Goal: Task Accomplishment & Management: Use online tool/utility

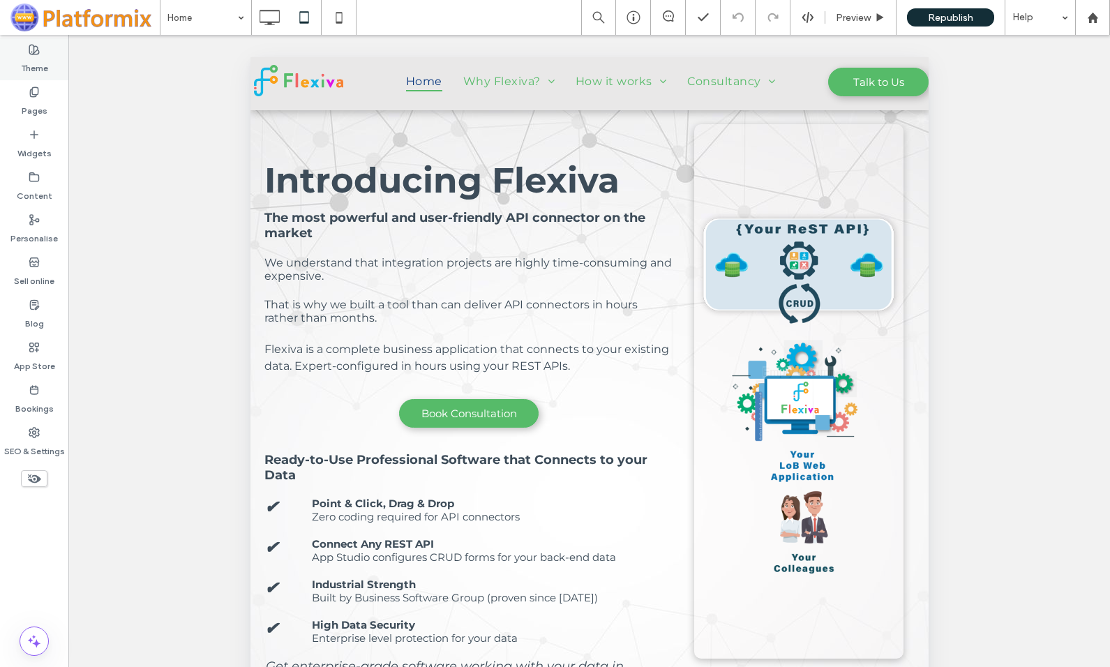
click at [29, 58] on label "Theme" at bounding box center [34, 65] width 27 height 20
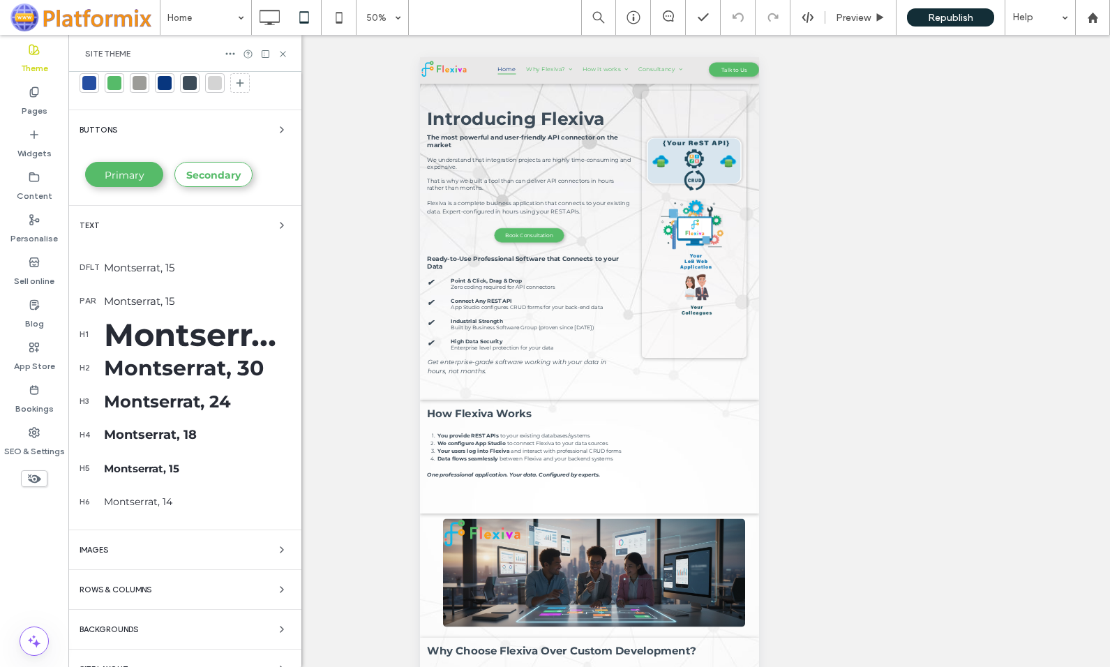
scroll to position [66, 0]
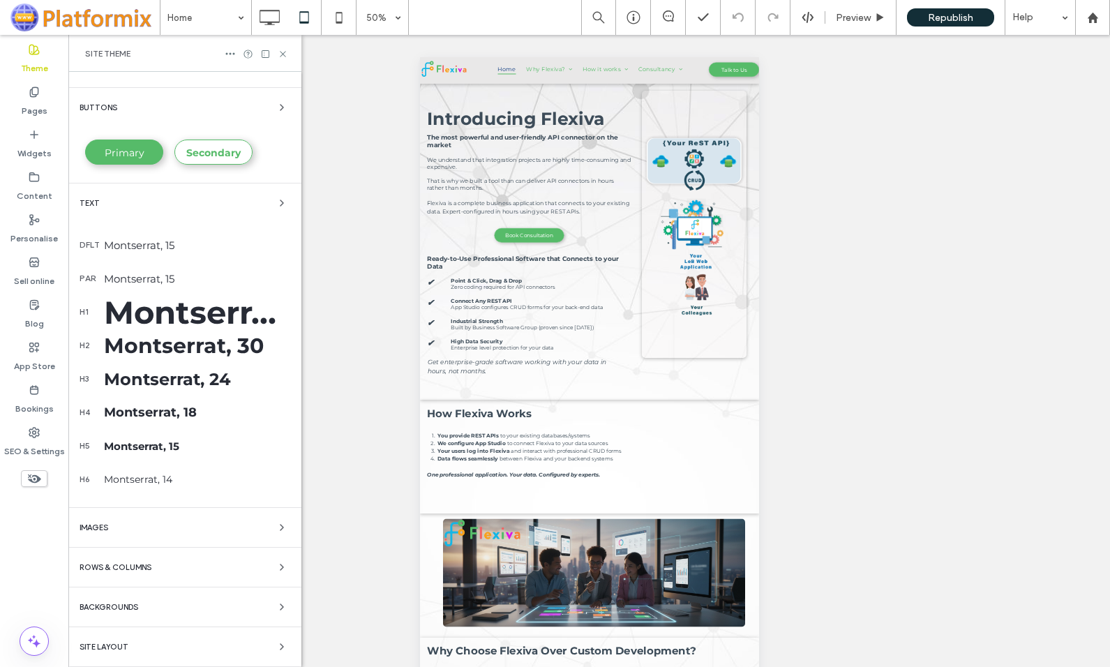
click at [99, 608] on span "Backgrounds" at bounding box center [109, 607] width 59 height 8
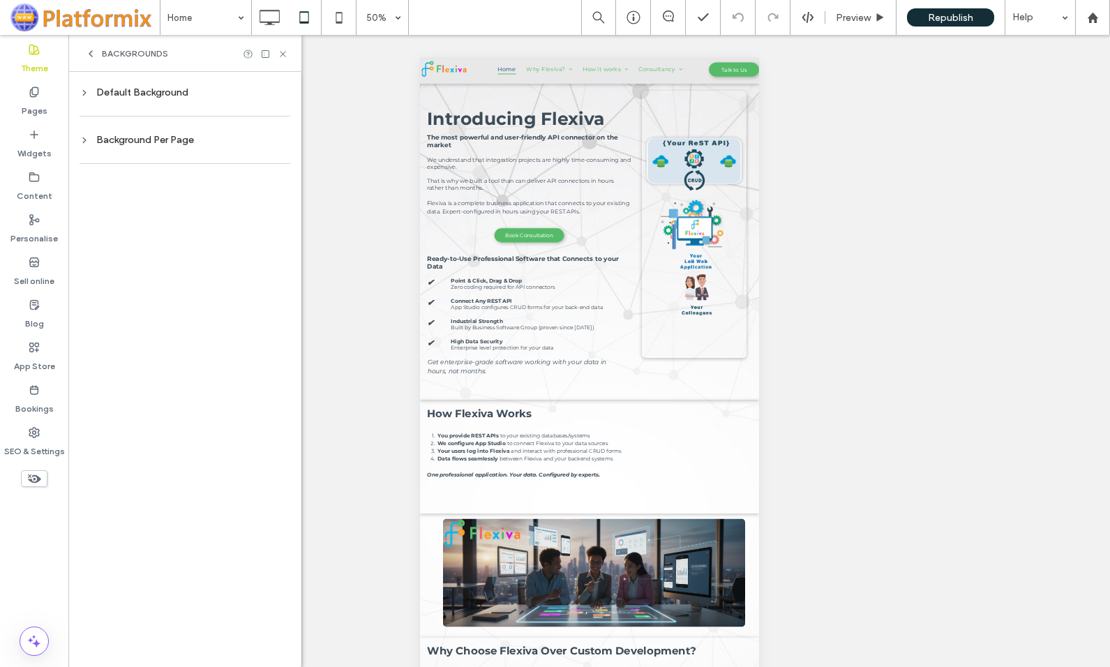
scroll to position [0, 0]
click at [83, 92] on icon at bounding box center [85, 93] width 10 height 10
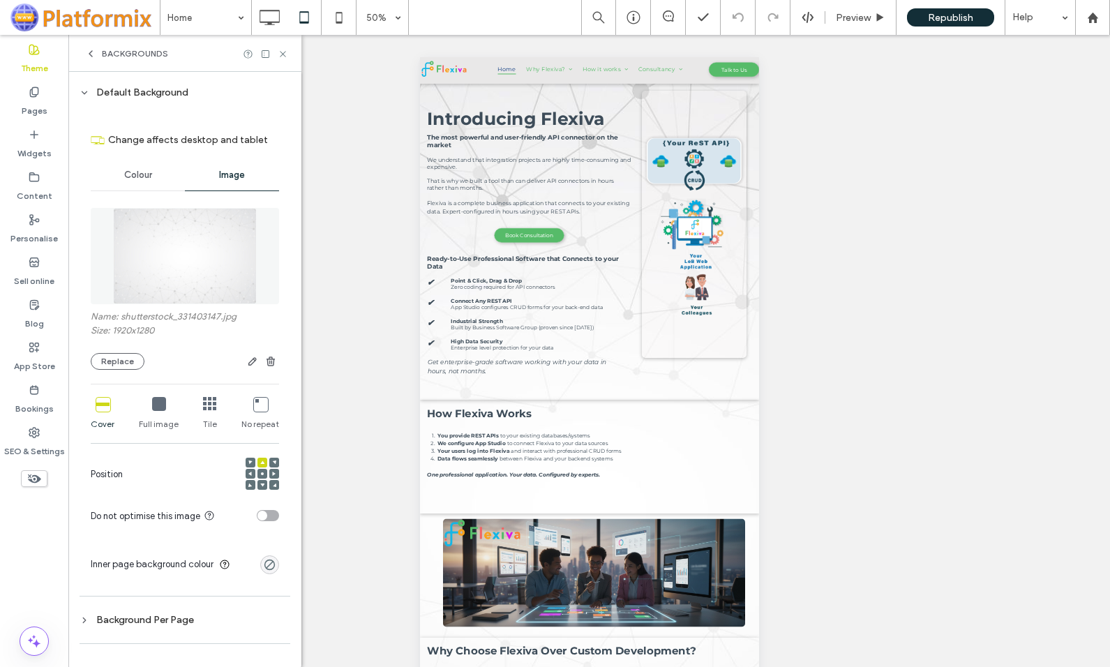
click at [155, 401] on icon at bounding box center [159, 404] width 14 height 14
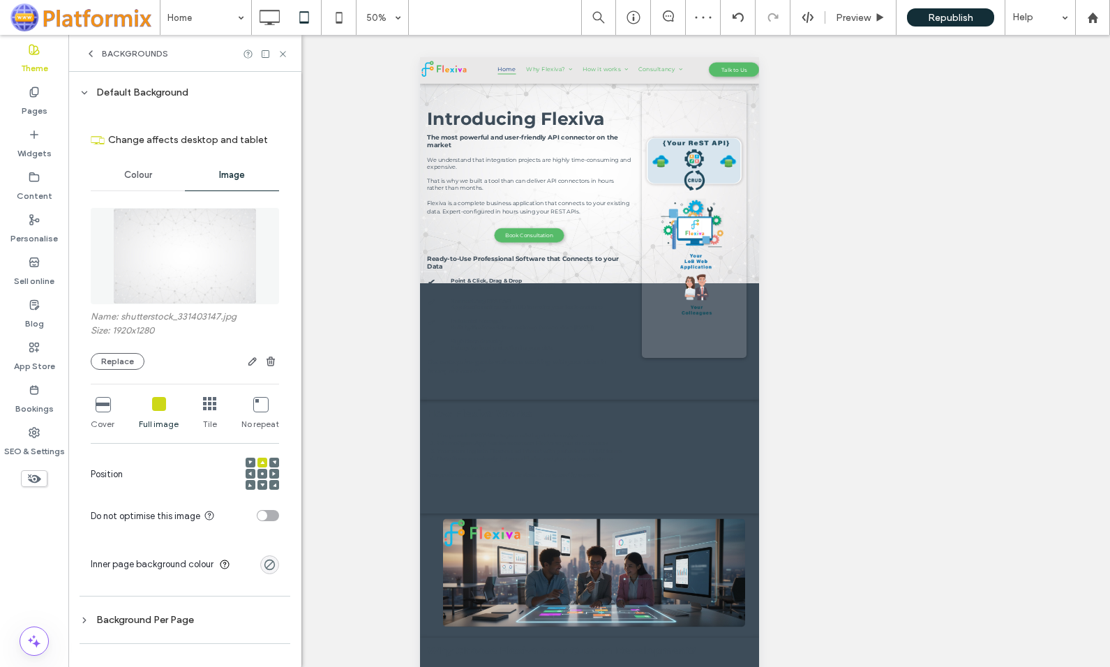
click at [257, 403] on icon at bounding box center [260, 404] width 14 height 14
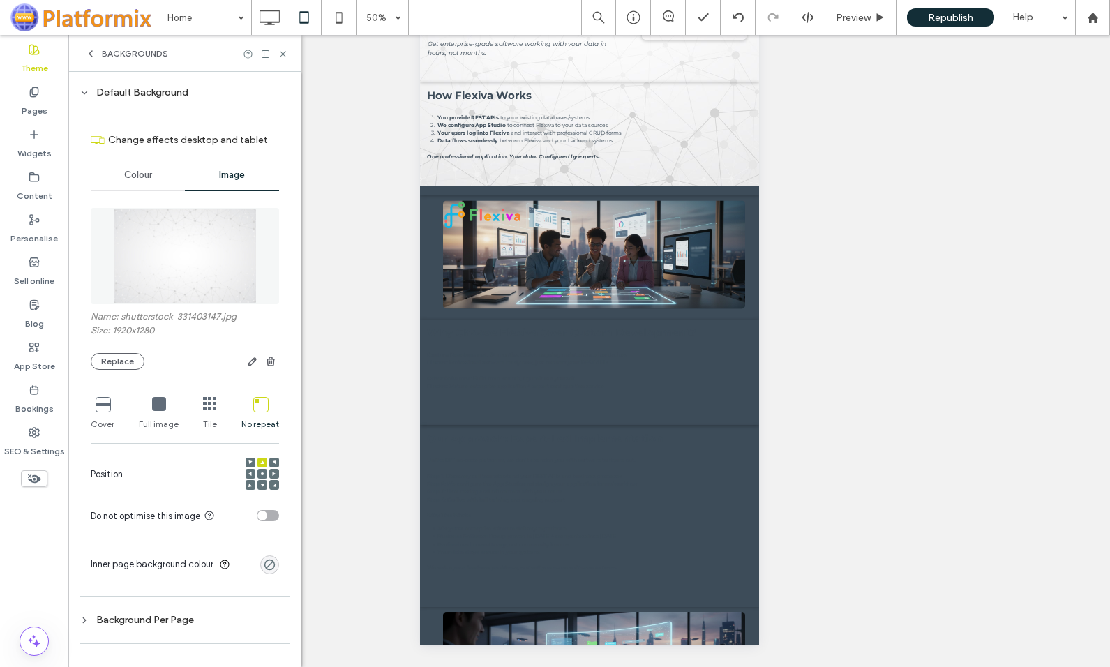
scroll to position [248, 0]
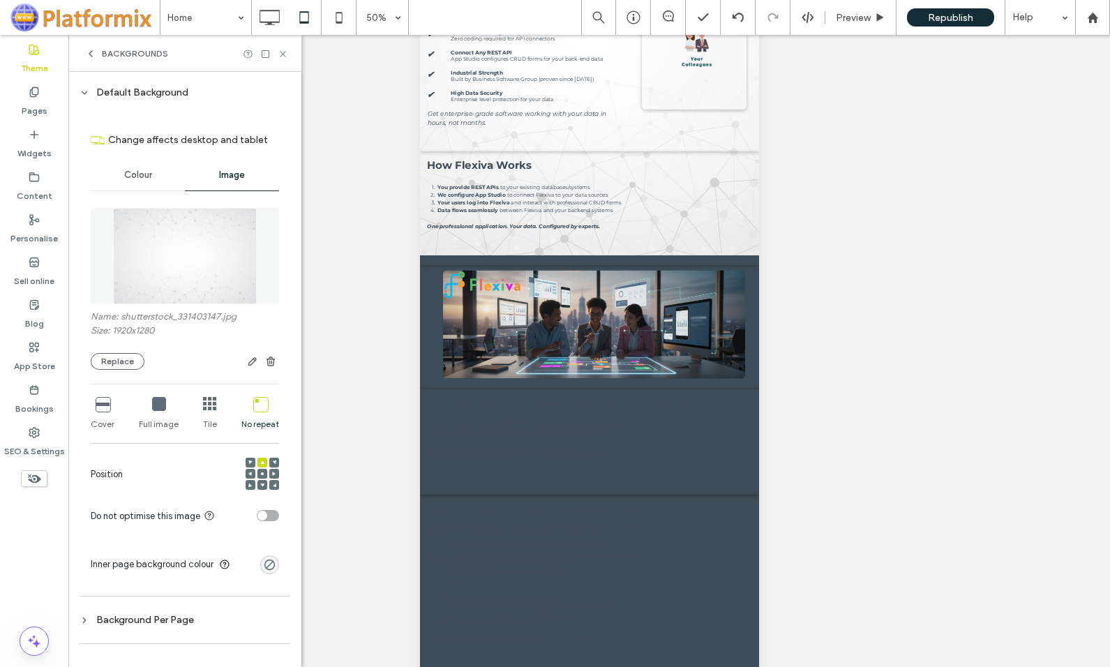
click at [203, 401] on icon at bounding box center [210, 404] width 14 height 14
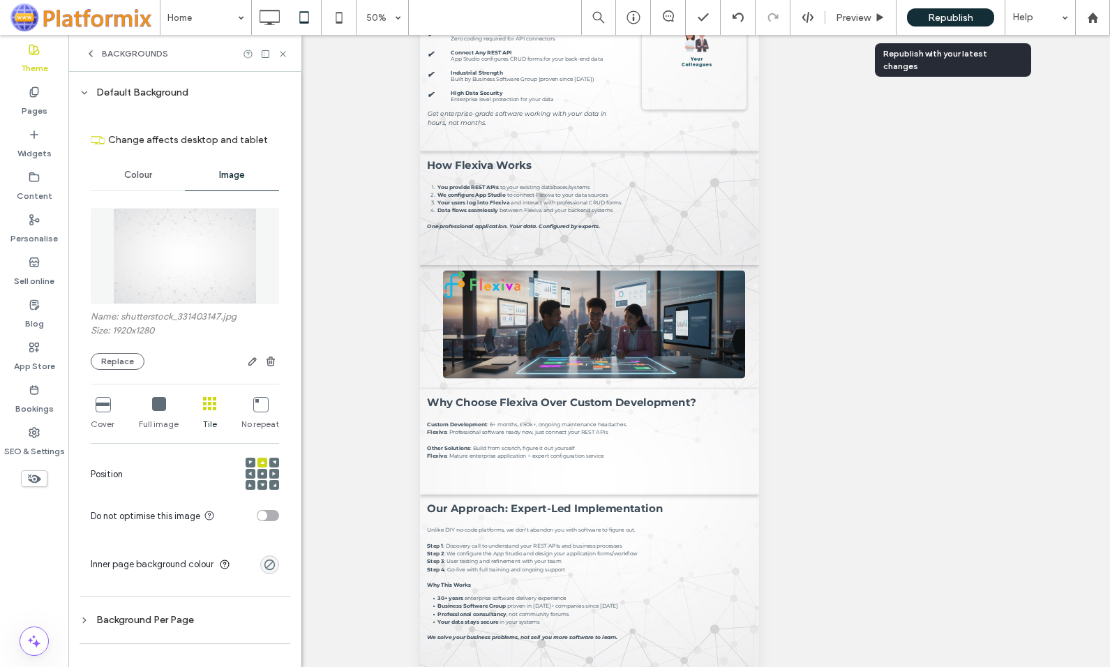
click at [938, 15] on span "Republish" at bounding box center [950, 18] width 45 height 12
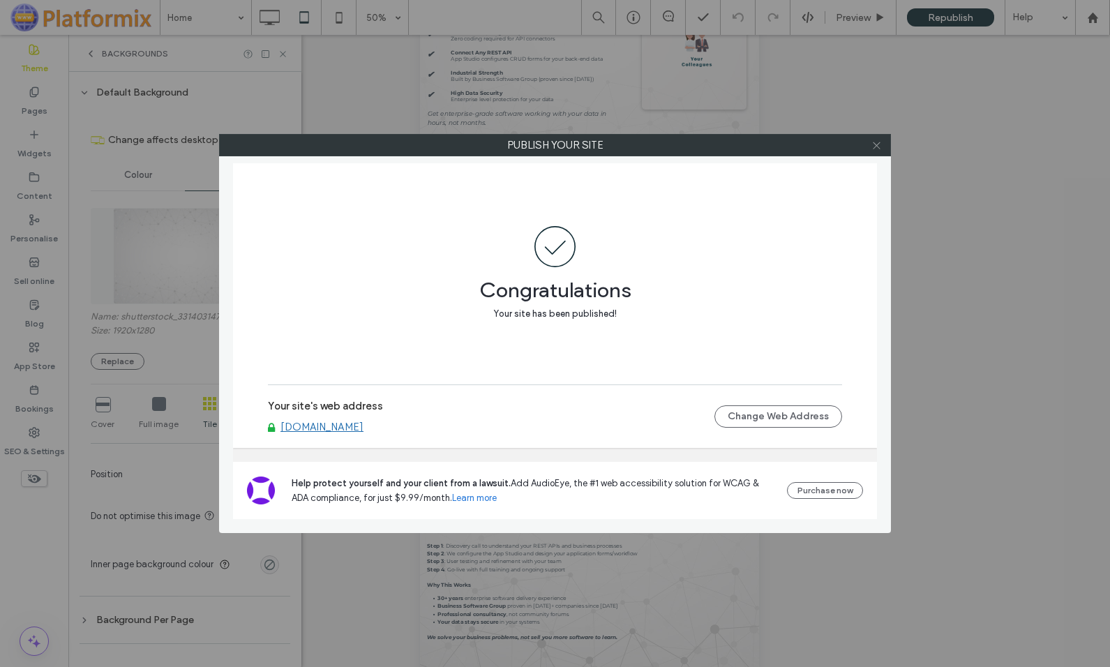
click at [876, 145] on icon at bounding box center [876, 145] width 10 height 10
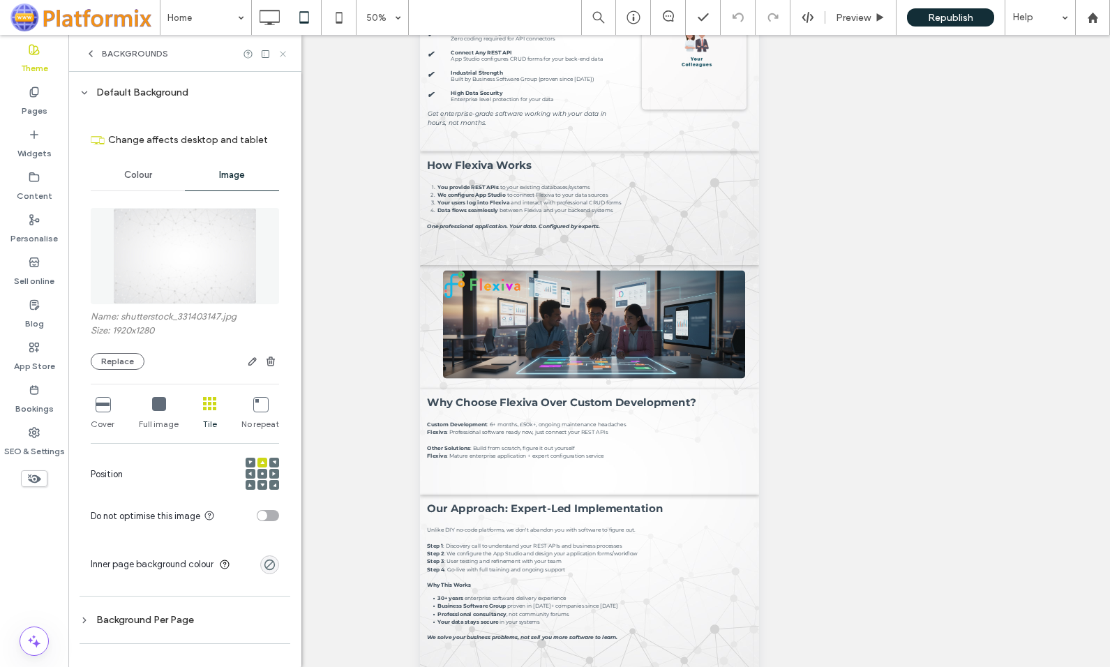
click at [282, 54] on icon at bounding box center [283, 54] width 10 height 10
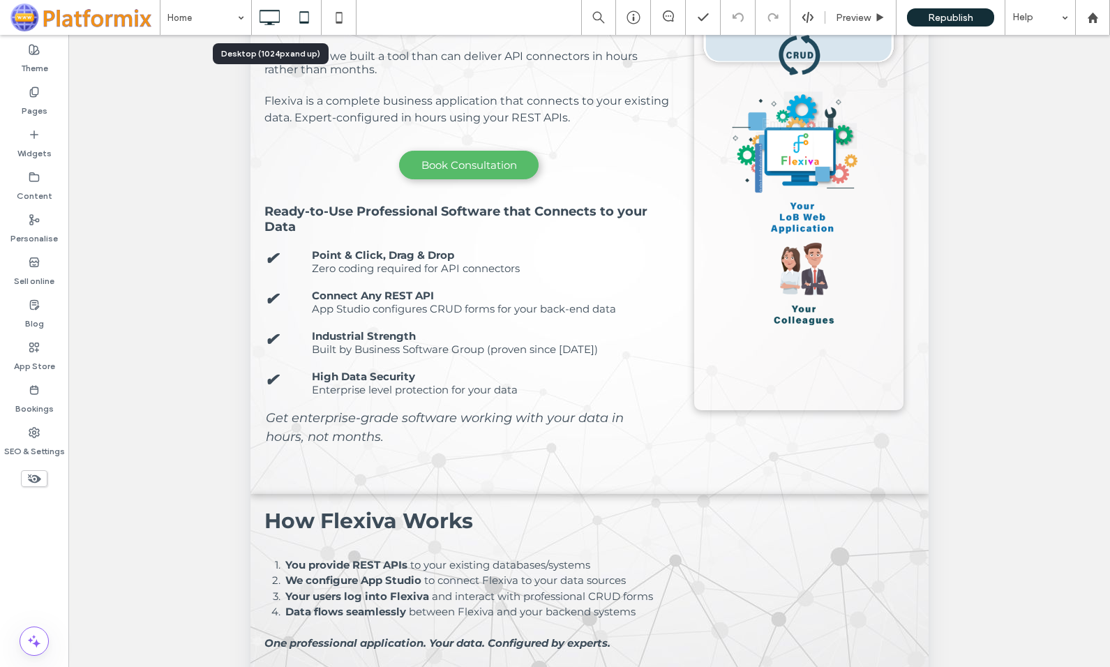
click at [269, 17] on icon at bounding box center [269, 17] width 28 height 28
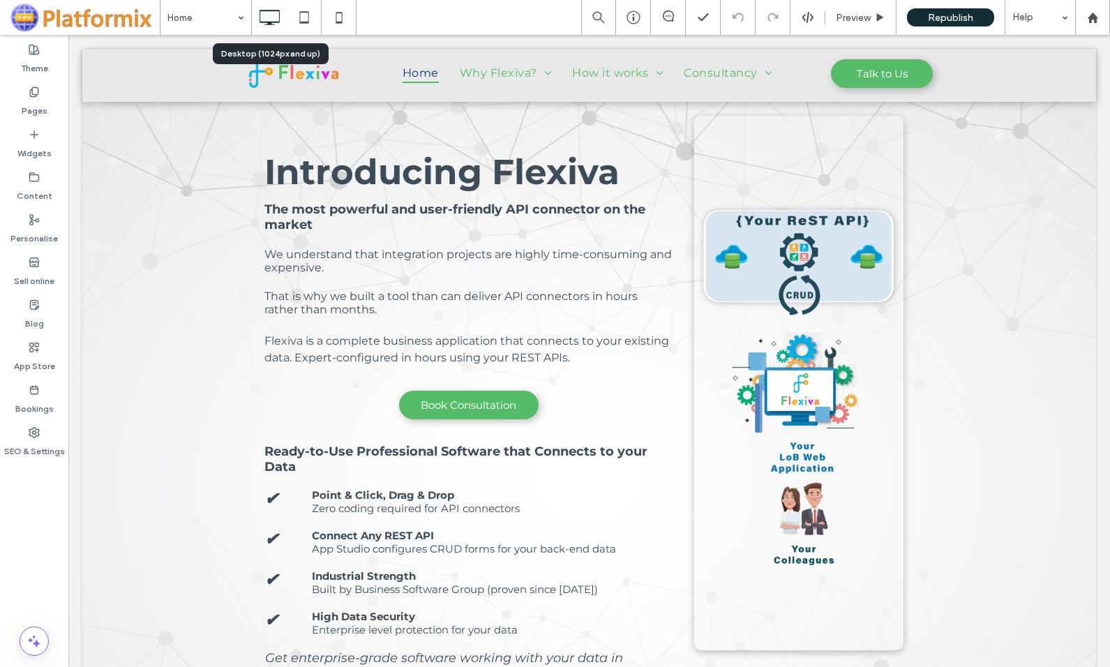
scroll to position [0, 0]
click at [29, 53] on use at bounding box center [34, 50] width 10 height 10
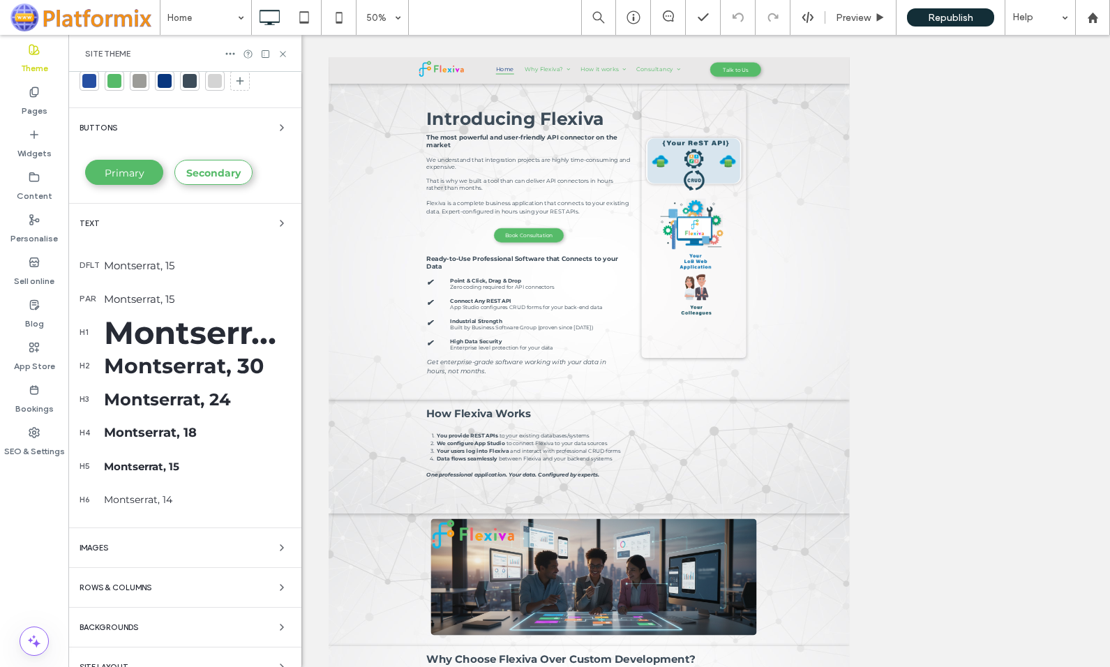
scroll to position [66, 0]
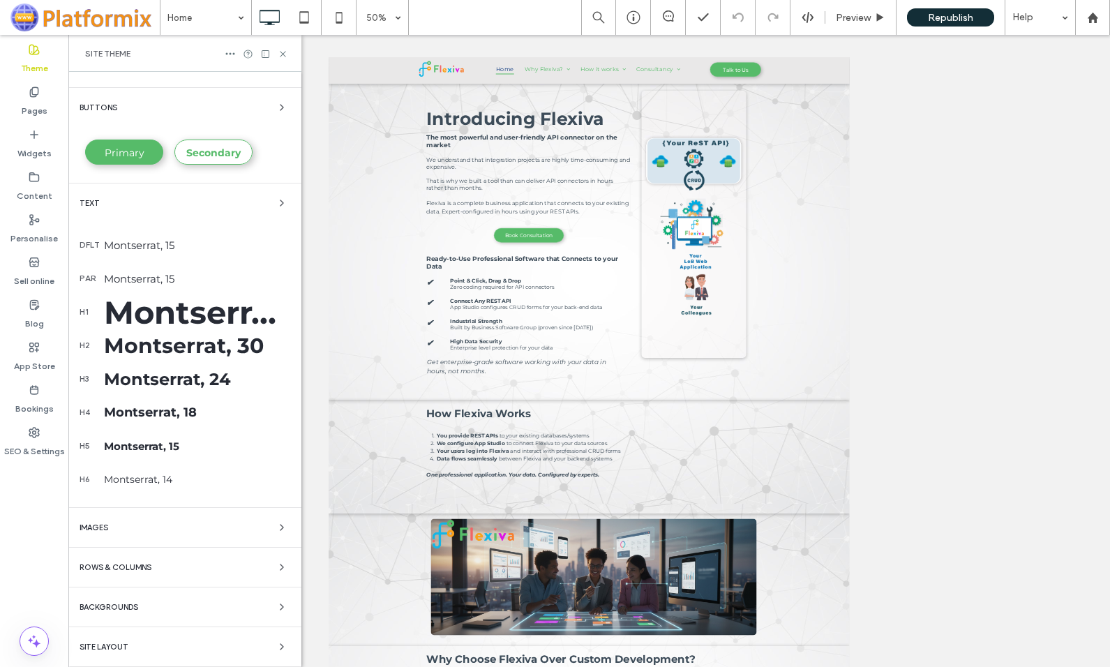
click at [110, 611] on span "Backgrounds" at bounding box center [109, 607] width 59 height 8
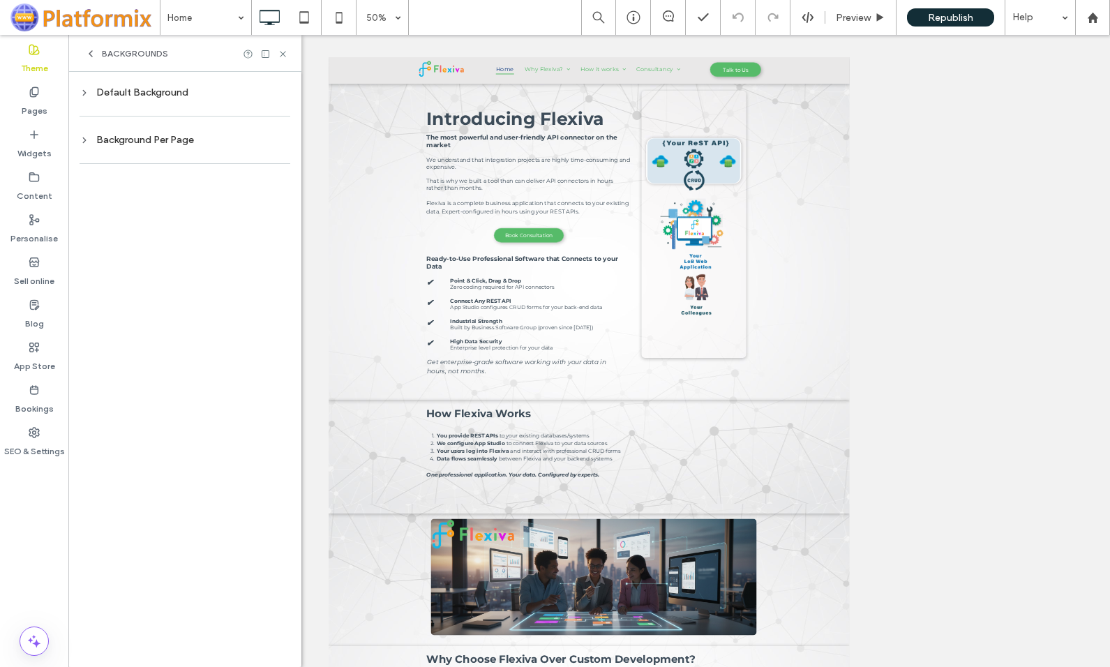
scroll to position [0, 0]
click at [121, 96] on div "Default Background" at bounding box center [185, 93] width 211 height 12
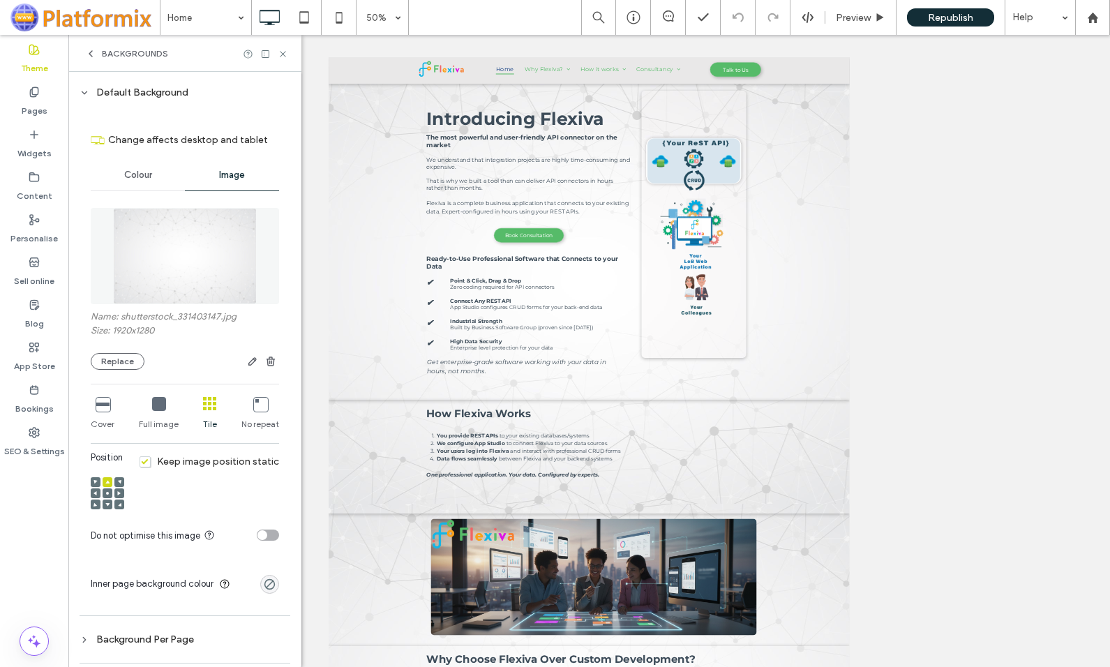
click at [107, 493] on use at bounding box center [107, 493] width 3 height 3
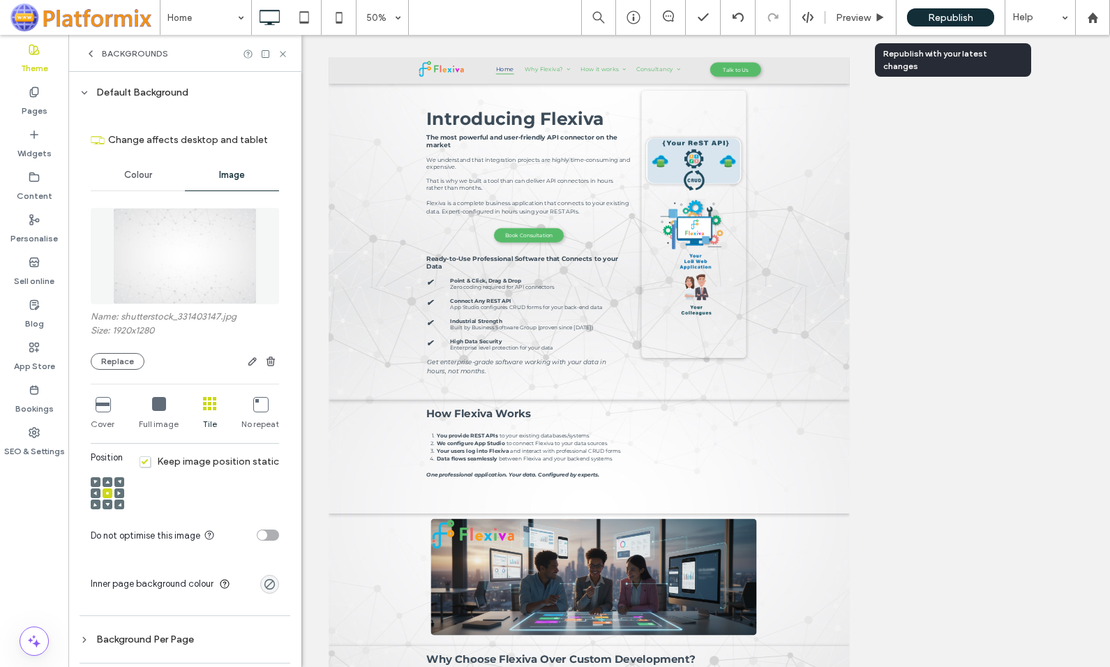
click at [940, 18] on span "Republish" at bounding box center [950, 18] width 45 height 12
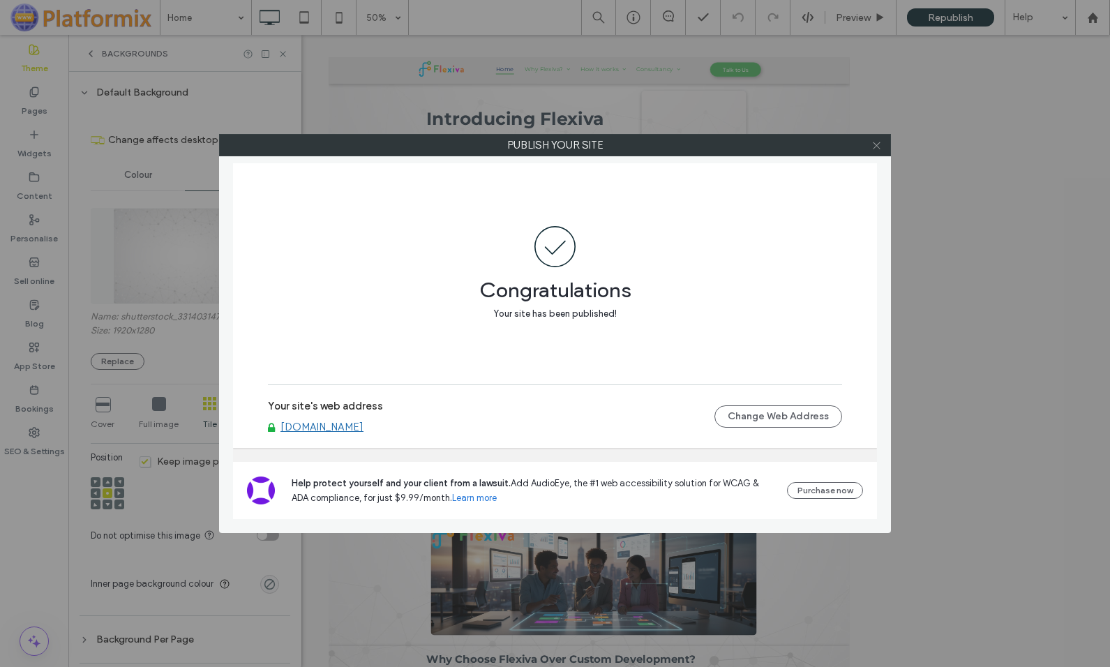
click at [876, 143] on icon at bounding box center [876, 145] width 10 height 10
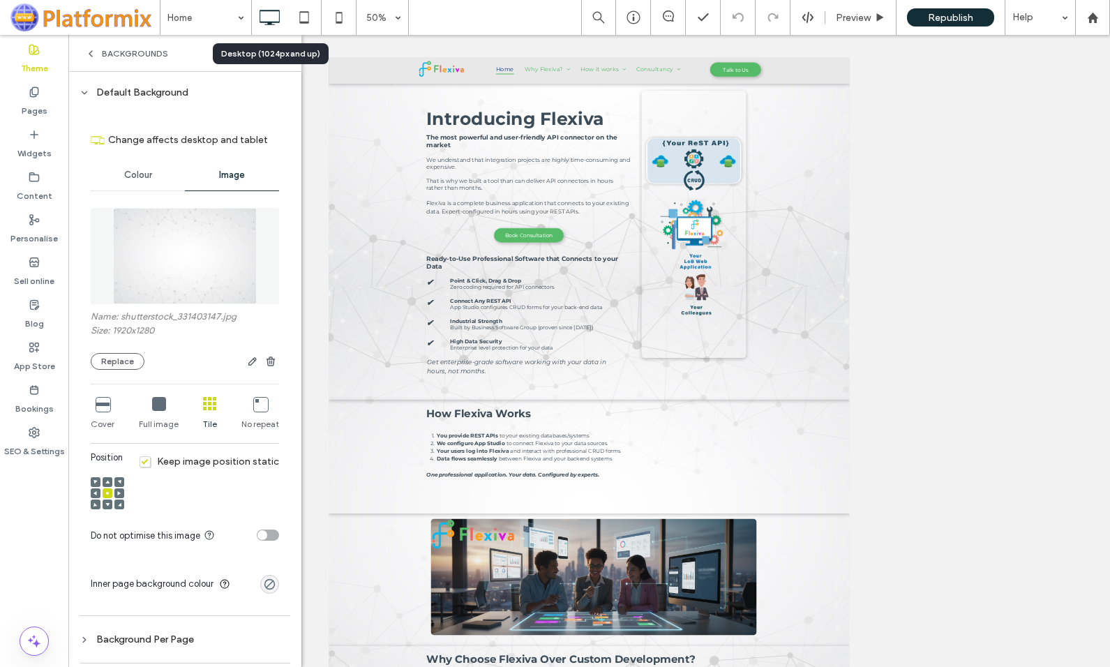
click at [265, 12] on icon at bounding box center [269, 17] width 28 height 28
click at [305, 13] on icon at bounding box center [304, 17] width 28 height 28
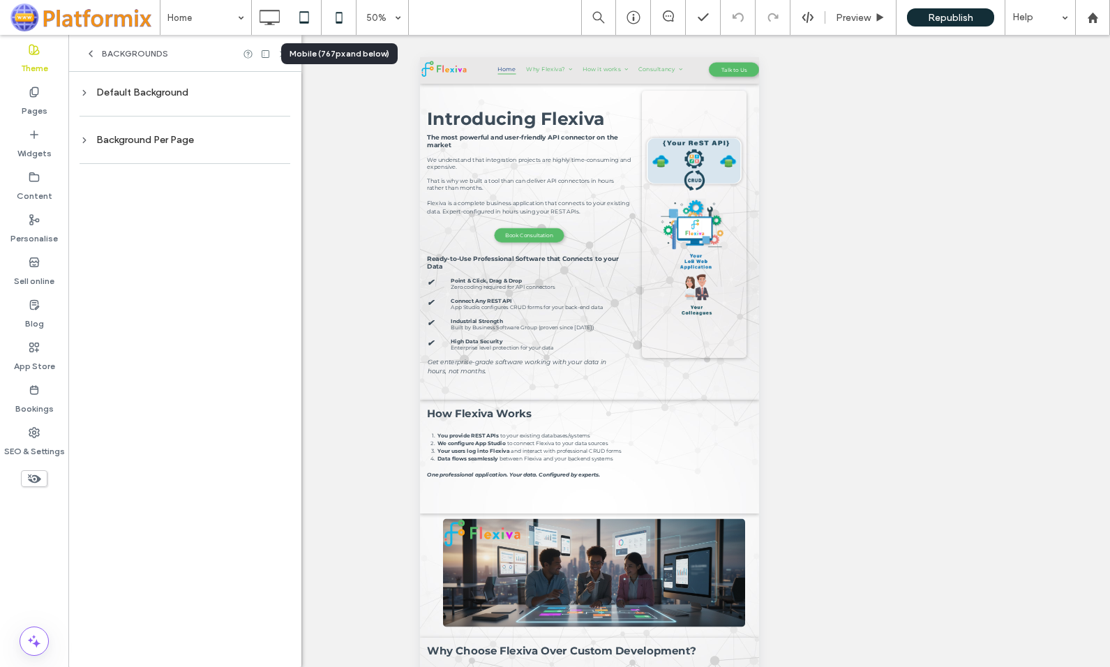
click at [337, 16] on icon at bounding box center [339, 17] width 28 height 28
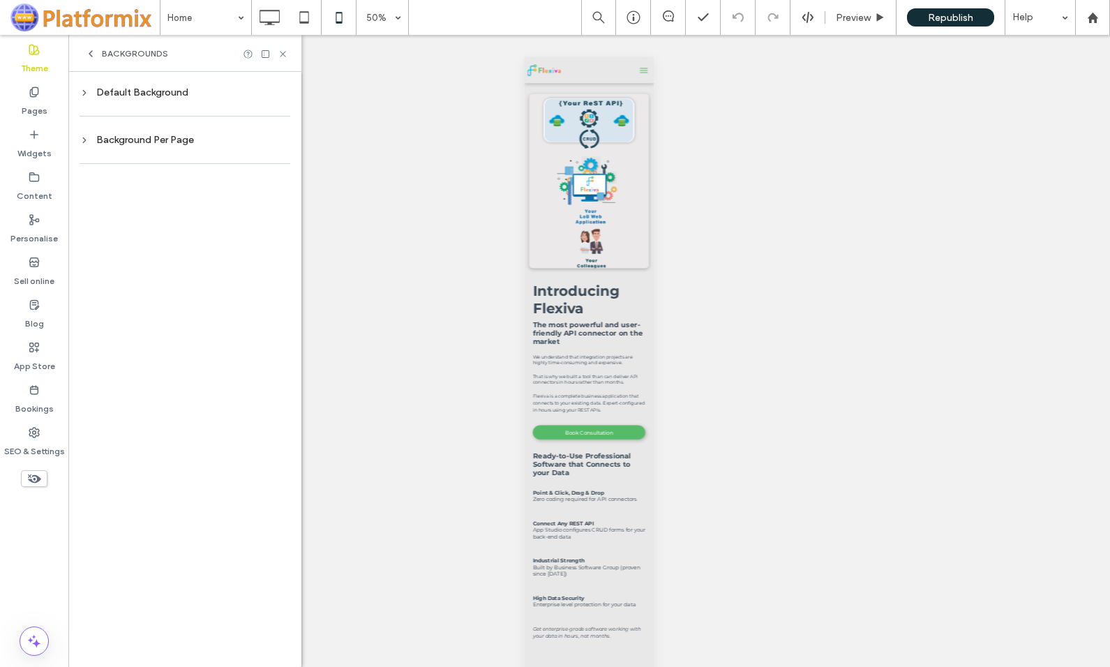
click at [81, 91] on icon at bounding box center [85, 93] width 10 height 10
click at [235, 172] on span "Image" at bounding box center [232, 175] width 26 height 11
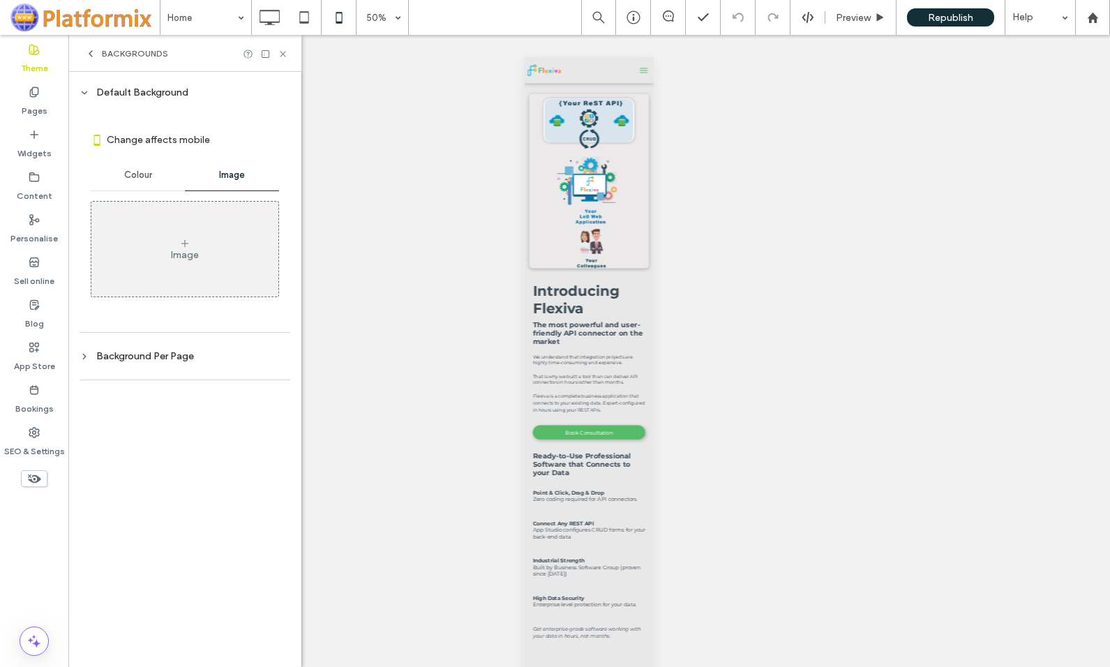
click at [184, 243] on use at bounding box center [184, 242] width 7 height 7
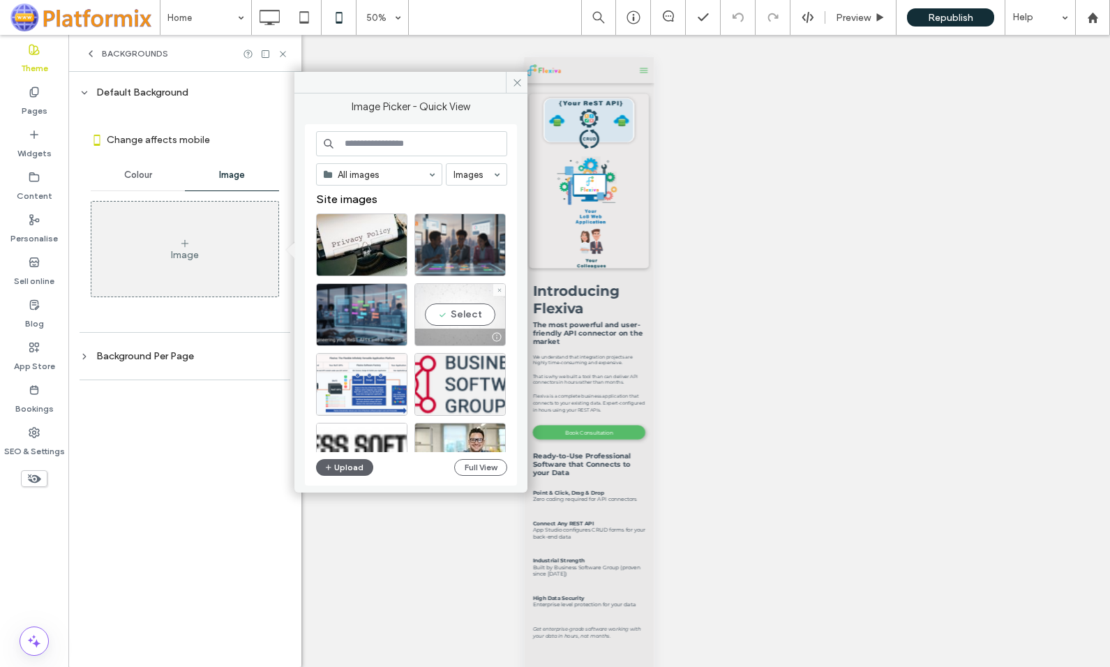
click at [459, 313] on div "Select" at bounding box center [459, 314] width 91 height 63
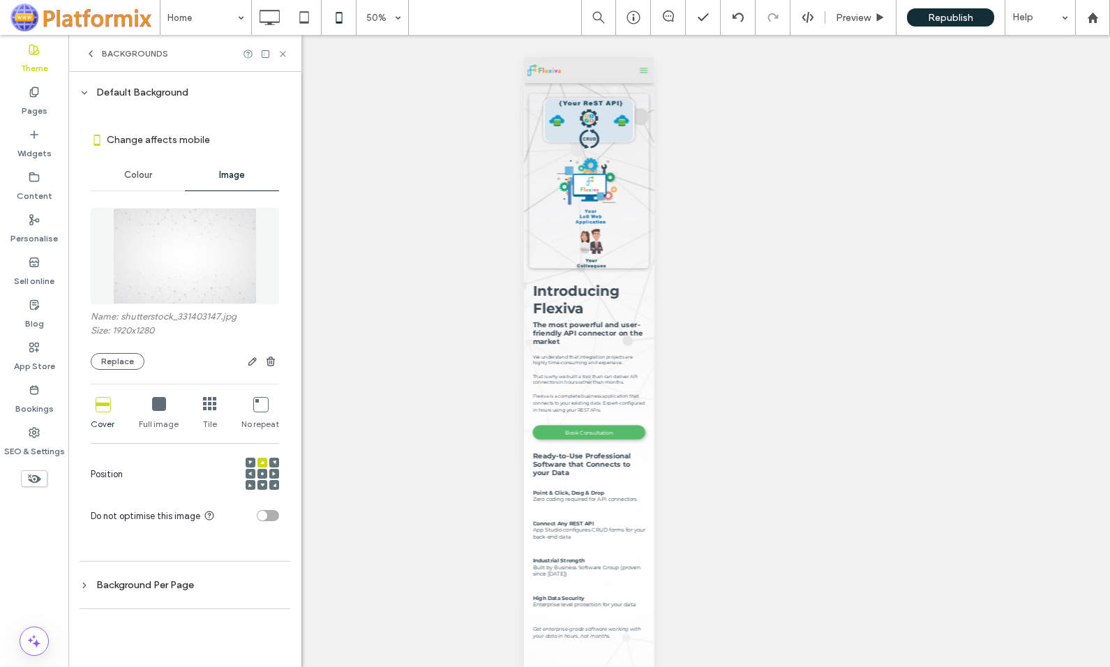
click at [209, 407] on icon at bounding box center [210, 404] width 14 height 14
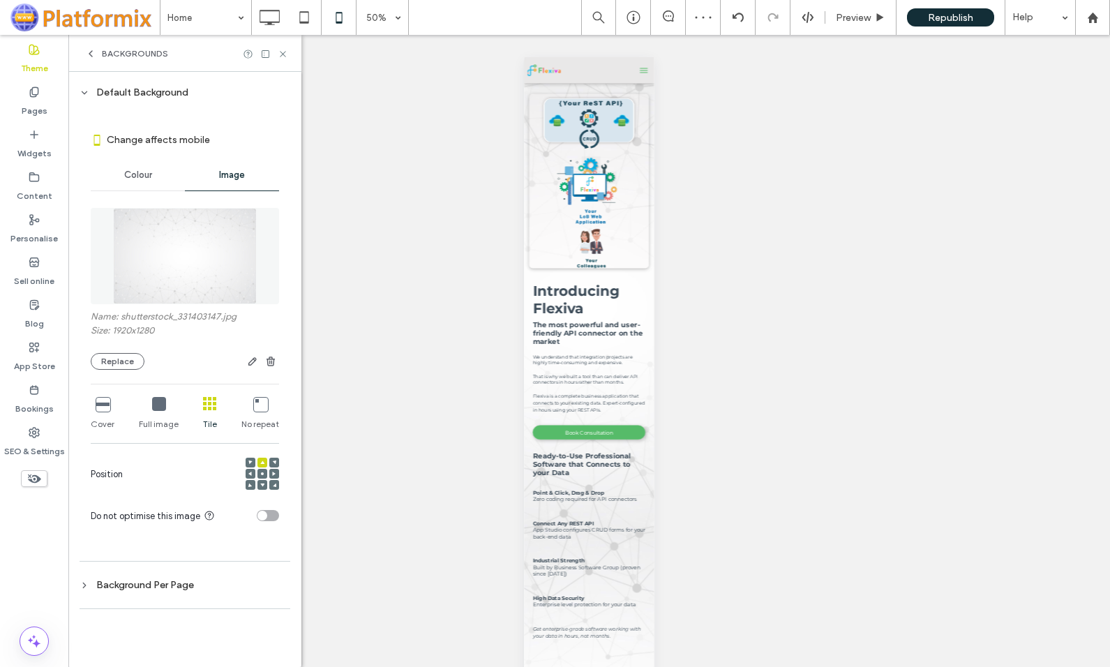
click at [263, 473] on use at bounding box center [262, 473] width 3 height 3
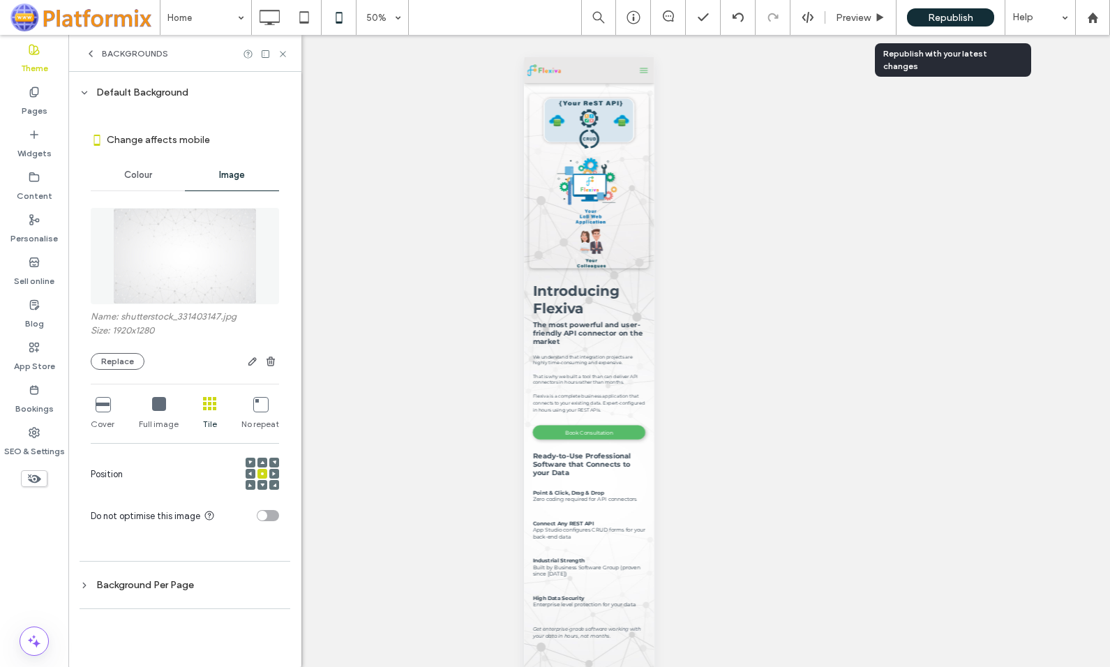
click at [939, 17] on span "Republish" at bounding box center [950, 18] width 45 height 12
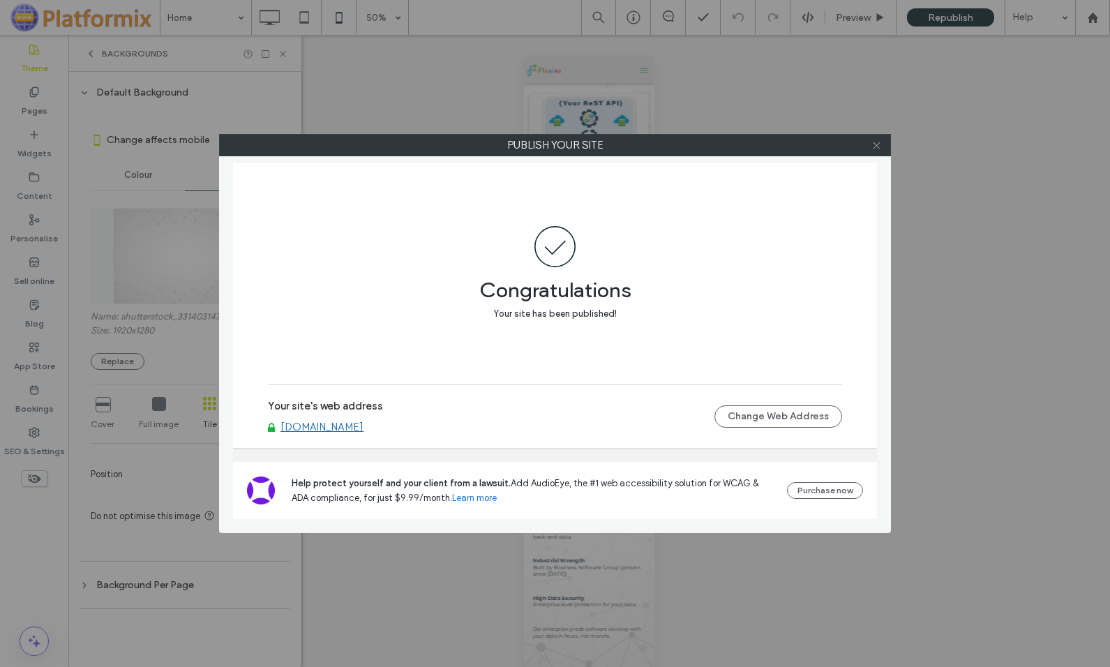
click at [876, 142] on icon at bounding box center [876, 145] width 10 height 10
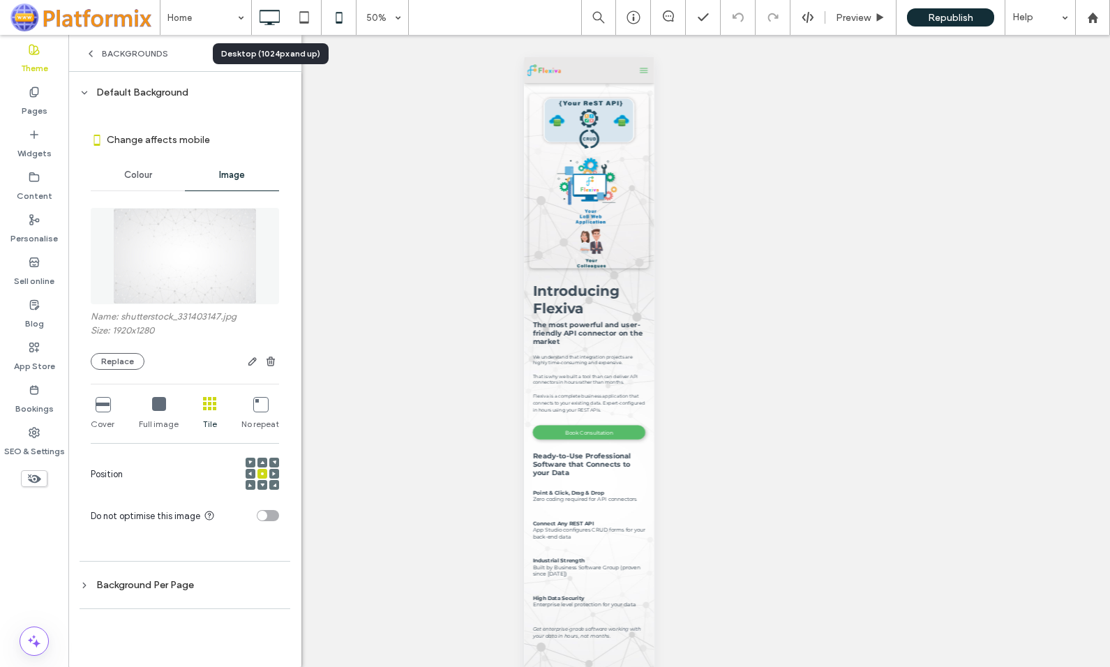
click at [271, 18] on icon at bounding box center [269, 17] width 28 height 28
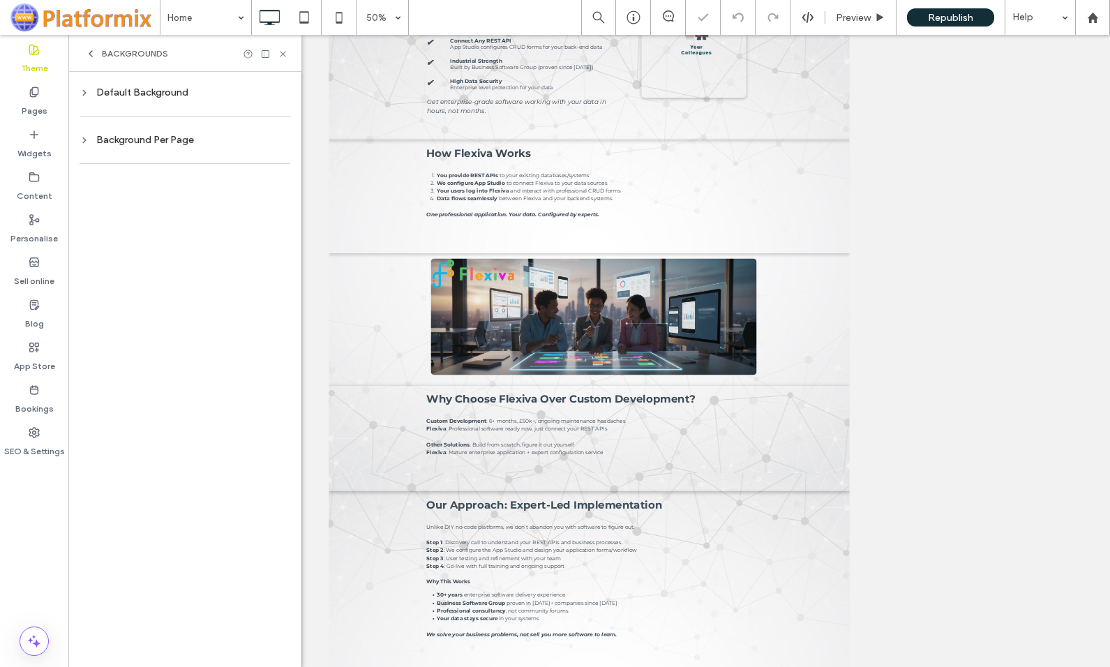
scroll to position [318, 0]
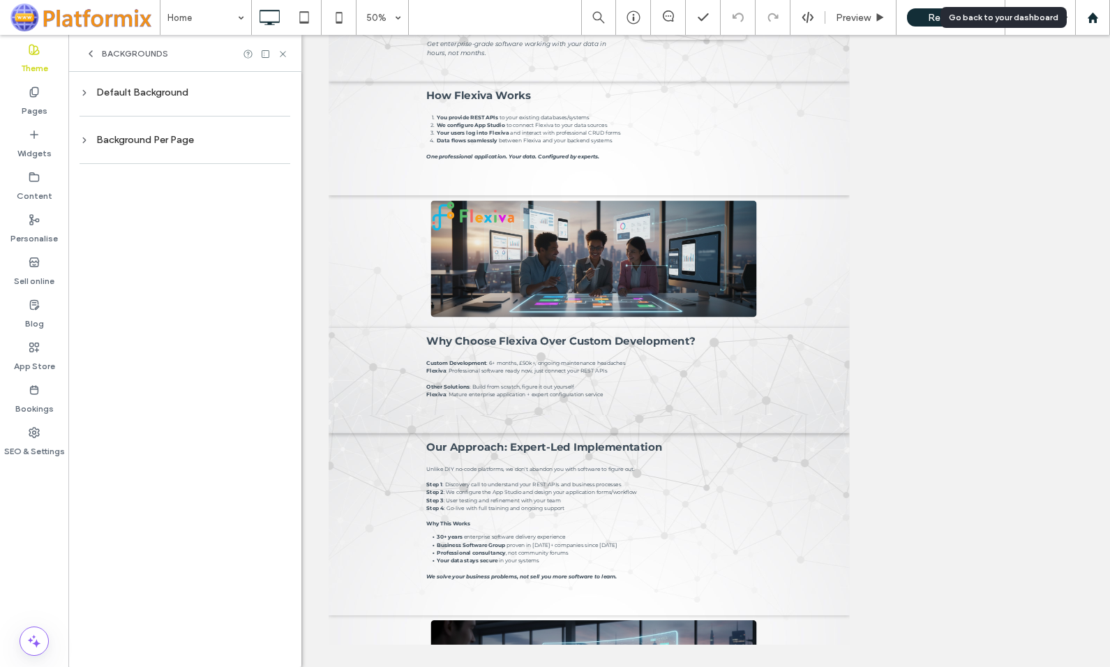
click at [1095, 19] on use at bounding box center [1092, 17] width 10 height 10
